Goal: Task Accomplishment & Management: Complete application form

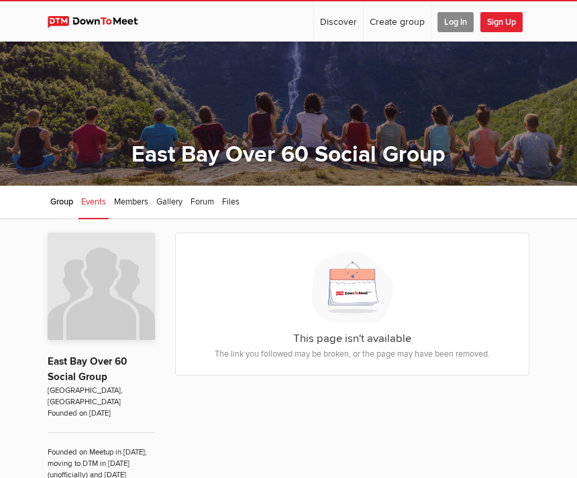
click at [506, 13] on span "Sign Up" at bounding box center [501, 22] width 42 height 20
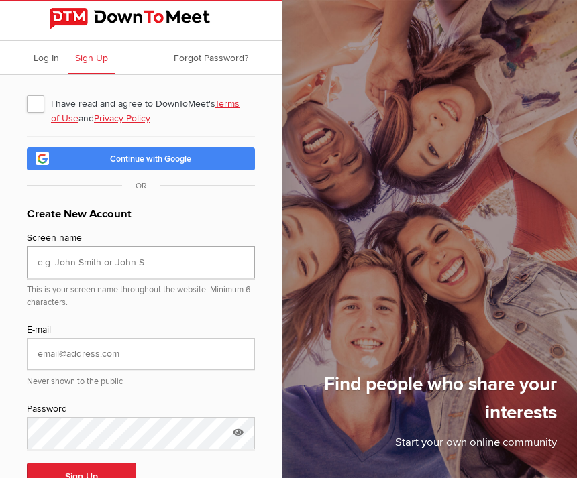
click at [194, 268] on input "text" at bounding box center [141, 262] width 228 height 32
type input "[PERSON_NAME]"
click at [60, 360] on input "email" at bounding box center [141, 354] width 228 height 32
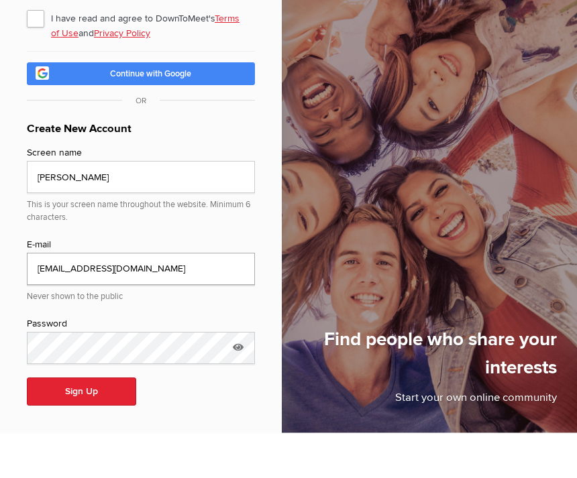
type input "[EMAIL_ADDRESS][DOMAIN_NAME]"
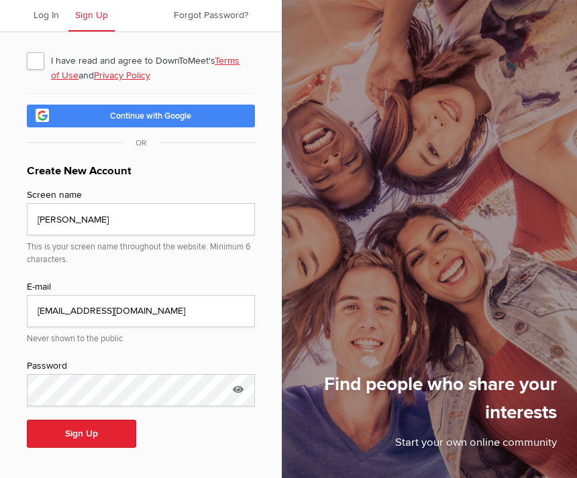
click at [33, 63] on span "I have read and agree to DownToMeet's Terms of Use and Privacy Policy" at bounding box center [141, 60] width 228 height 24
click at [27, 48] on input "I have read and agree to DownToMeet's Terms of Use and Privacy Policy" at bounding box center [26, 48] width 1 height 1
checkbox input "true"
click at [113, 439] on button "Sign Up" at bounding box center [81, 434] width 109 height 28
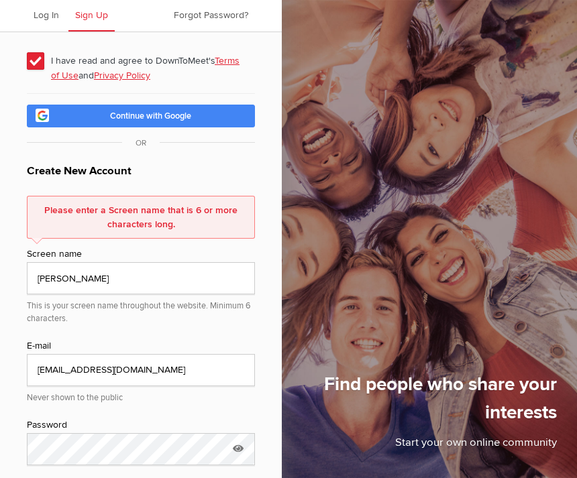
scroll to position [101, 0]
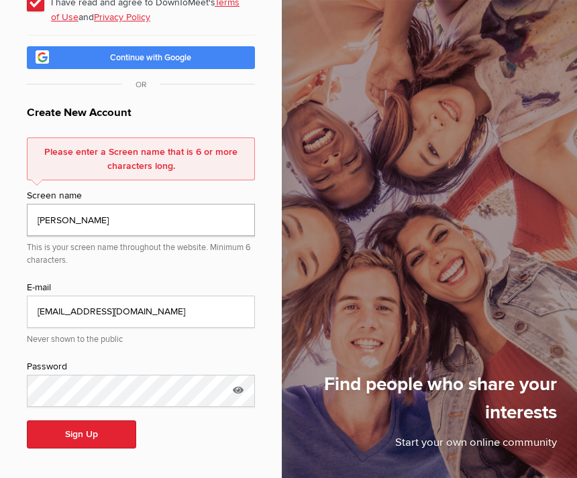
click at [83, 223] on input "[PERSON_NAME]" at bounding box center [141, 220] width 228 height 32
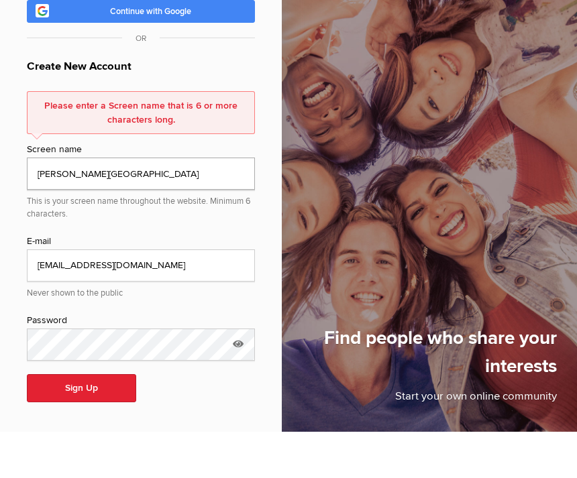
type input "[PERSON_NAME][GEOGRAPHIC_DATA]"
click at [115, 421] on button "Sign Up" at bounding box center [81, 435] width 109 height 28
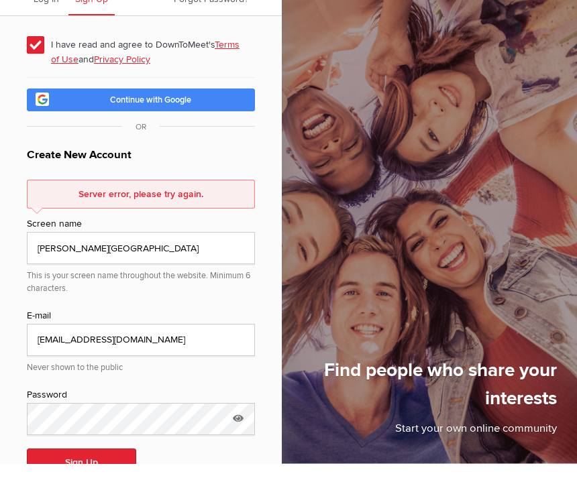
scroll to position [44, 0]
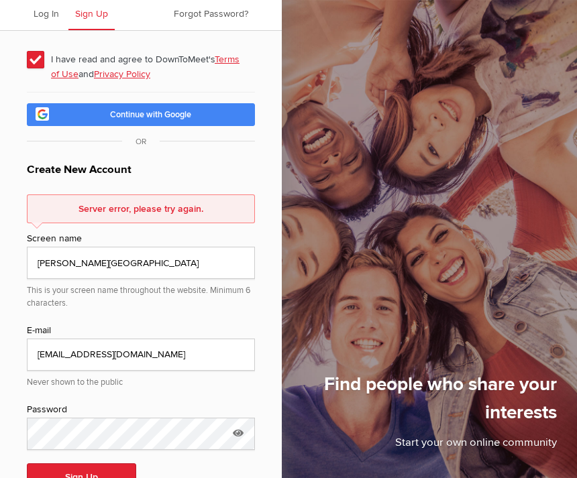
click at [115, 471] on button "Sign Up" at bounding box center [81, 478] width 109 height 28
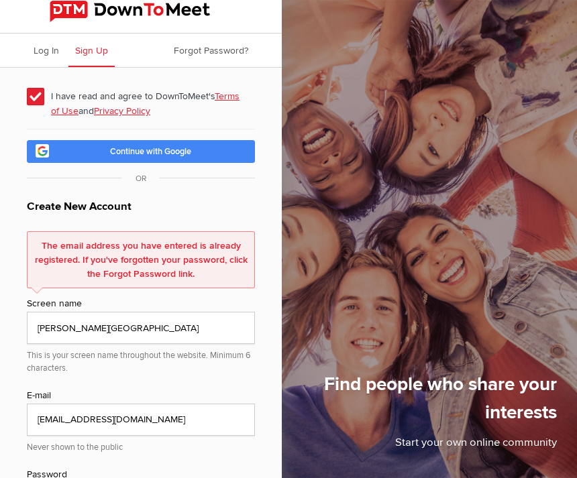
scroll to position [0, 0]
